Goal: Task Accomplishment & Management: Complete application form

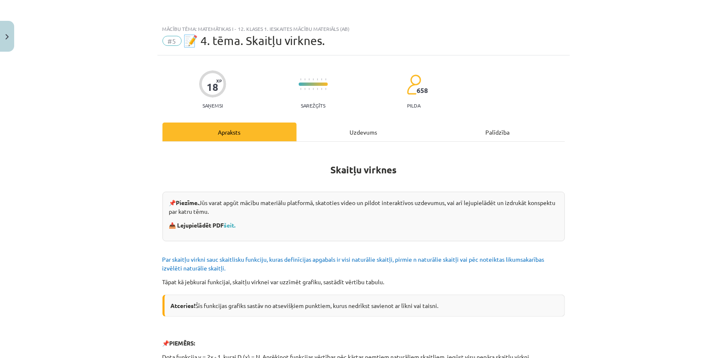
scroll to position [21, 0]
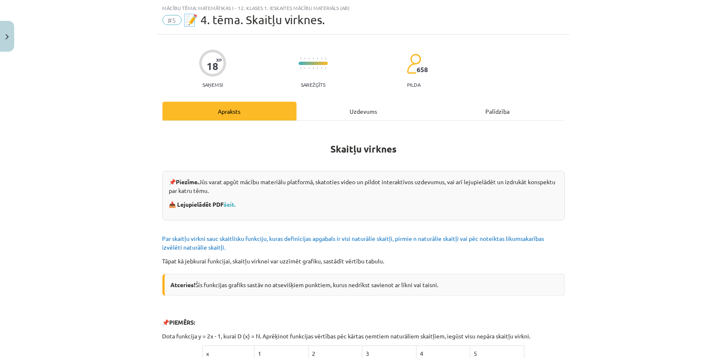
click at [374, 117] on div "Uzdevums" at bounding box center [364, 111] width 134 height 19
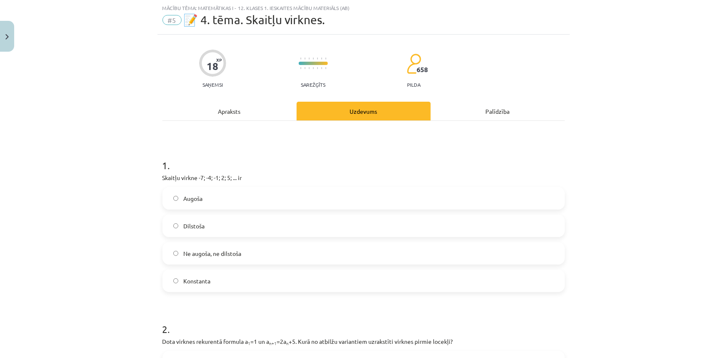
click at [183, 202] on span "Augoša" at bounding box center [192, 198] width 19 height 9
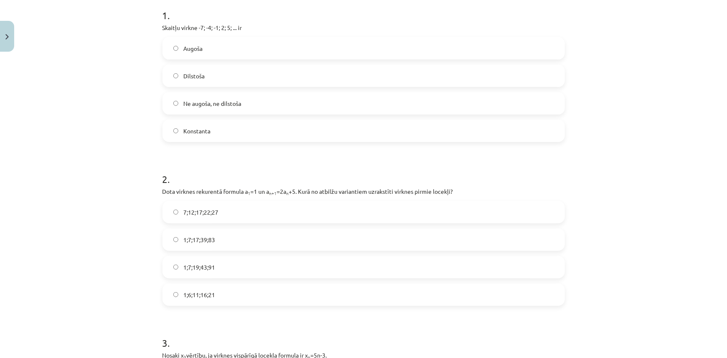
scroll to position [172, 0]
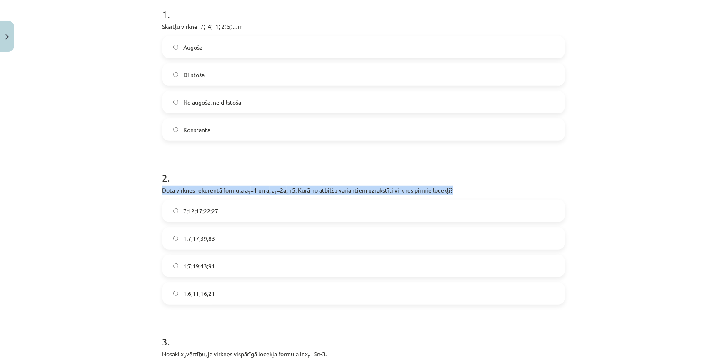
drag, startPoint x: 456, startPoint y: 192, endPoint x: 125, endPoint y: 190, distance: 331.2
click at [125, 190] on div "Mācību tēma: Matemātikas i - 12. klases 1. ieskaites mācību materiāls (ab) #5 📝…" at bounding box center [363, 179] width 727 height 358
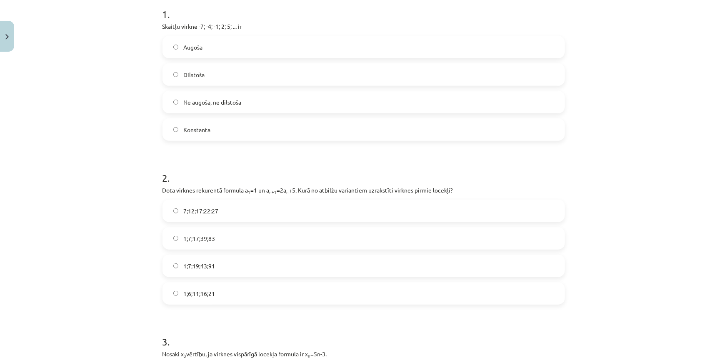
click at [112, 172] on div "Mācību tēma: Matemātikas i - 12. klases 1. ieskaites mācību materiāls (ab) #5 📝…" at bounding box center [363, 179] width 727 height 358
drag, startPoint x: 171, startPoint y: 192, endPoint x: 179, endPoint y: 192, distance: 7.9
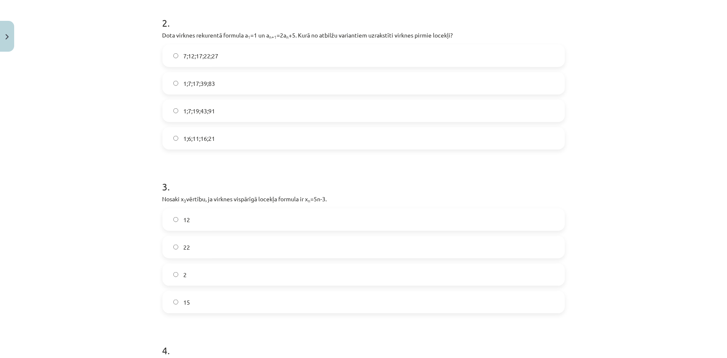
scroll to position [324, 0]
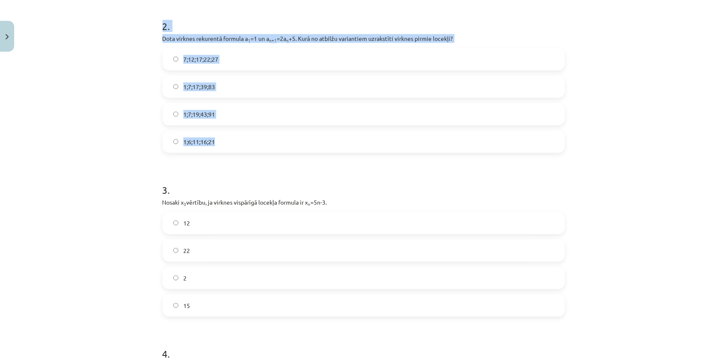
drag, startPoint x: 156, startPoint y: 24, endPoint x: 234, endPoint y: 137, distance: 137.7
click at [234, 137] on div "18 XP Saņemsi Sarežģīts 658 pilda Apraksts Uzdevums Palīdzība 1 . Skaitļu virkn…" at bounding box center [363, 309] width 412 height 1155
copy div "2 . Dota virknes rekurentā formula a 1 =1 un a n+1 =2a n +5. Kurā no atbilžu va…"
click at [223, 110] on label "1;7;19;43;91" at bounding box center [363, 114] width 401 height 21
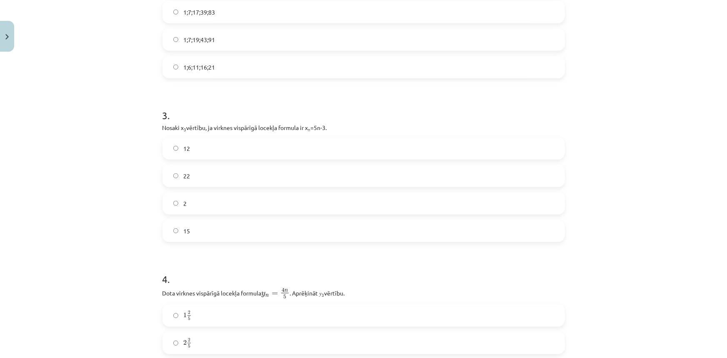
scroll to position [400, 0]
drag, startPoint x: 154, startPoint y: 108, endPoint x: 205, endPoint y: 228, distance: 129.8
click at [205, 228] on div "18 XP Saņemsi Sarežģīts 658 pilda Apraksts Uzdevums Palīdzība 1 . Skaitļu virkn…" at bounding box center [363, 233] width 412 height 1155
copy div "3 . Nosaki x 3 vērtību, ja virknes vispārīgā locekļa formula ir x n =5n-3. 12 2…"
click at [423, 83] on form "1 . Skaitļu virkne -7; -4; -1; 2; 5; ... ir Augoša Dilstoša Ne augoša, ne dilst…" at bounding box center [363, 250] width 402 height 969
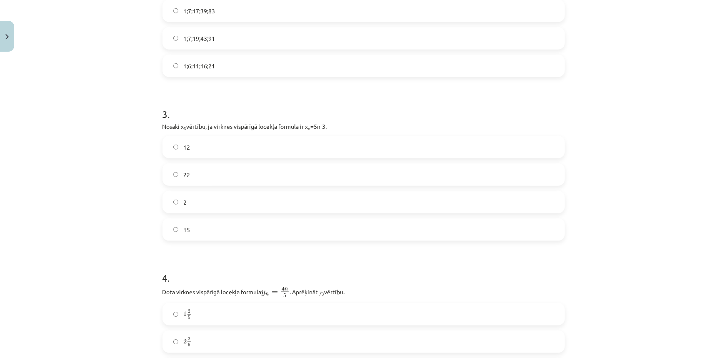
click at [211, 148] on label "12" at bounding box center [363, 147] width 401 height 21
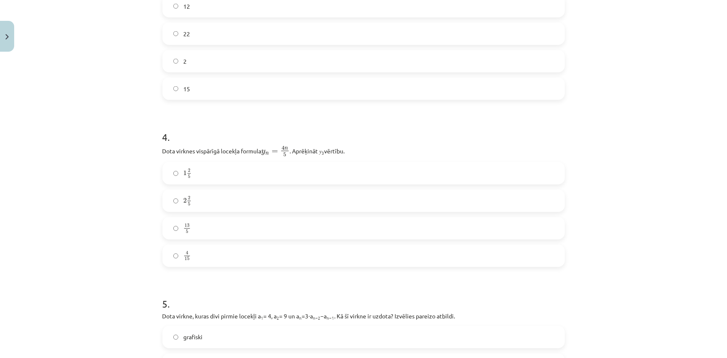
scroll to position [551, 0]
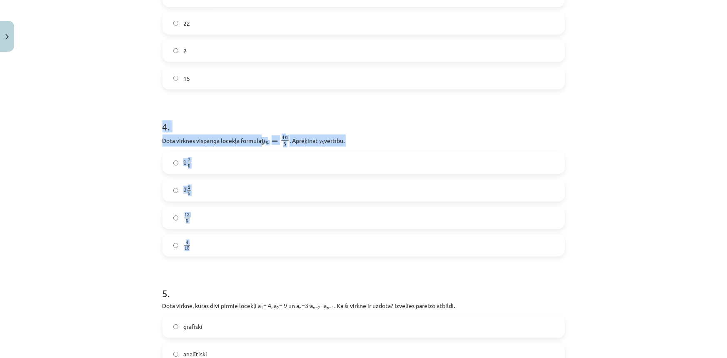
drag, startPoint x: 160, startPoint y: 124, endPoint x: 227, endPoint y: 237, distance: 131.0
click at [229, 247] on div "4 . Dota virknes vispārīgā locekļa formula y n = 4 n 5 y n = 4 n 5 . Aprēķināt …" at bounding box center [363, 181] width 402 height 150
copy div "4 . Dota virknes vispārīgā locekļa formula y n = 4 n 5 y n = 4 n 5 . Aprēķināt …"
click at [110, 234] on div "Mācību tēma: Matemātikas i - 12. klases 1. ieskaites mācību materiāls (ab) #5 📝…" at bounding box center [363, 179] width 727 height 358
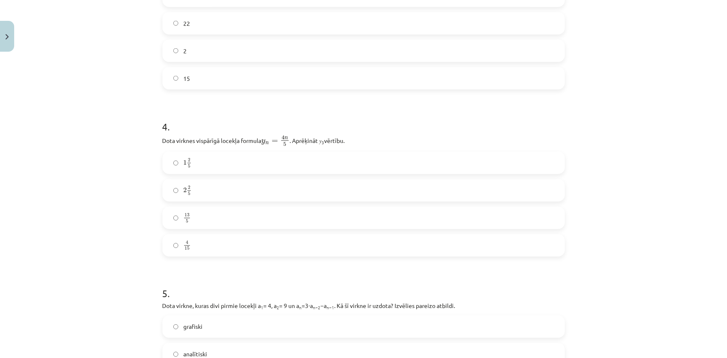
click at [200, 187] on label "2 2 5 2 2 5" at bounding box center [363, 190] width 401 height 21
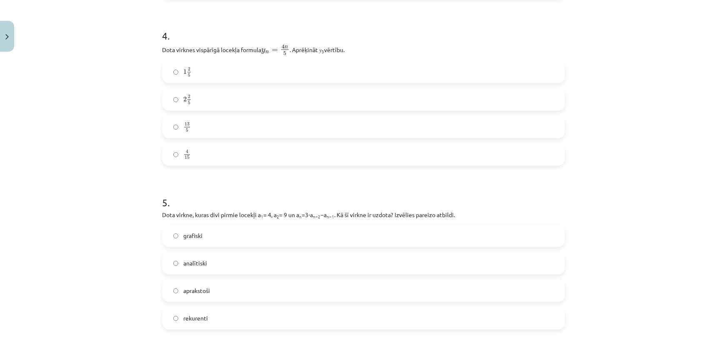
scroll to position [664, 0]
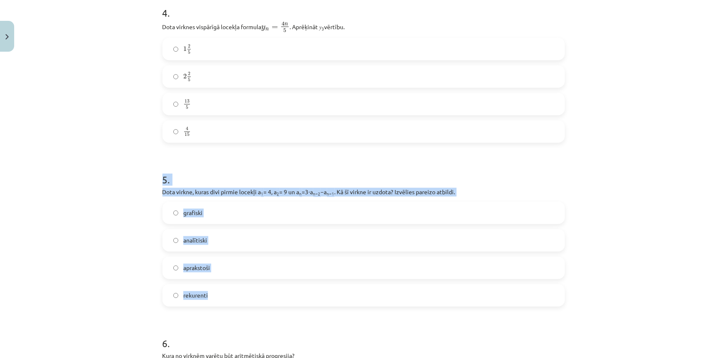
drag, startPoint x: 153, startPoint y: 176, endPoint x: 240, endPoint y: 302, distance: 153.0
click at [242, 297] on div "Mācību tēma: Matemātikas i - 12. klases 1. ieskaites mācību materiāls (ab) #5 📝…" at bounding box center [363, 179] width 727 height 358
copy div "5 . Dota virkne, kuras divi pirmie locekļi a 1 = 4, a 2 = 9 un a n =3⋅a n−2 −a …"
click at [190, 292] on span "rekurenti" at bounding box center [195, 295] width 25 height 9
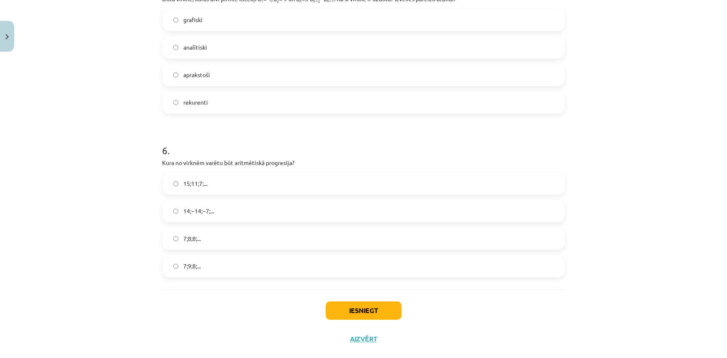
scroll to position [873, 0]
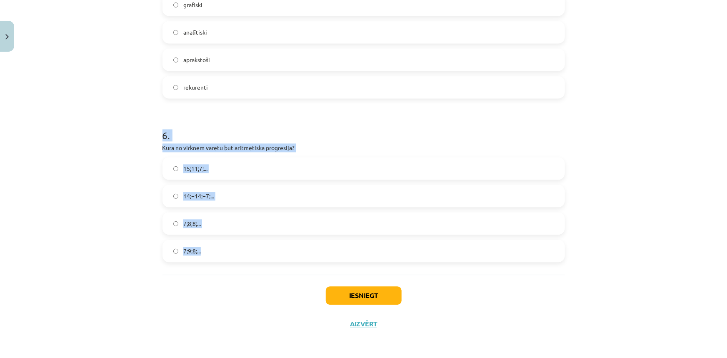
drag, startPoint x: 156, startPoint y: 127, endPoint x: 217, endPoint y: 250, distance: 137.1
copy div "6 . Kura no virknēm varētu būt aritmētiskā progresija? 15;11;7;... 14;−14;−7;..…"
click at [199, 172] on span "15;11;7;..." at bounding box center [195, 168] width 24 height 9
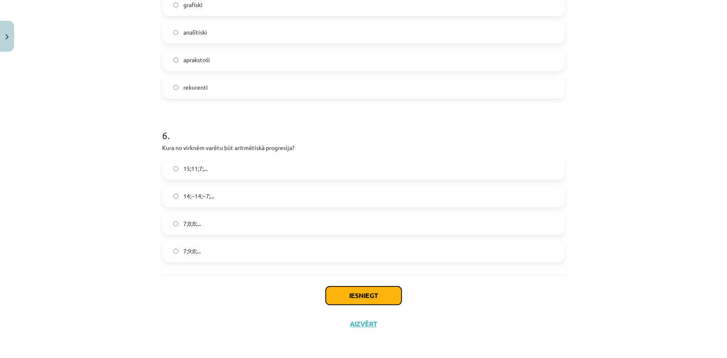
click at [339, 289] on button "Iesniegt" at bounding box center [364, 295] width 76 height 18
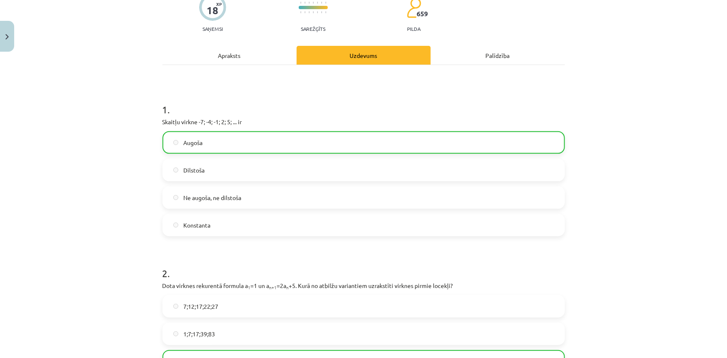
scroll to position [0, 0]
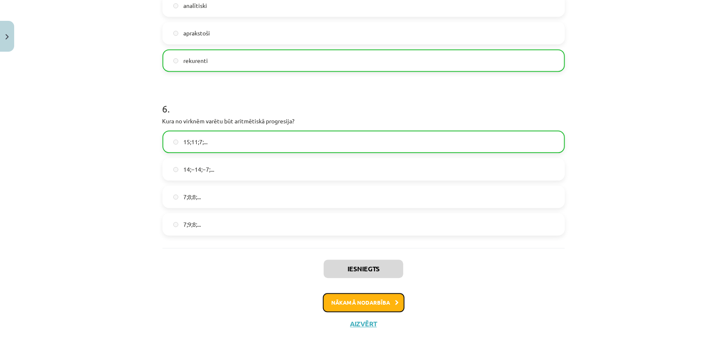
click at [342, 301] on button "Nākamā nodarbība" at bounding box center [364, 302] width 82 height 19
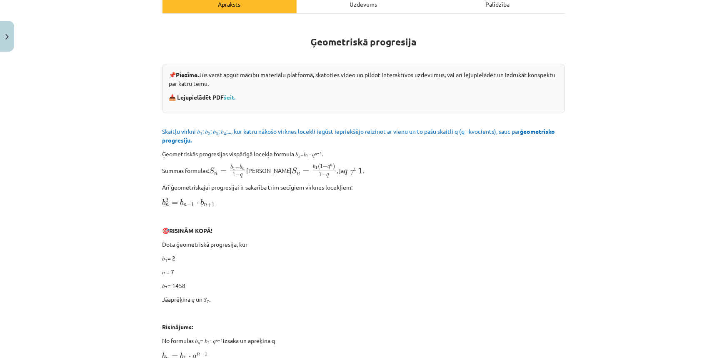
scroll to position [134, 0]
